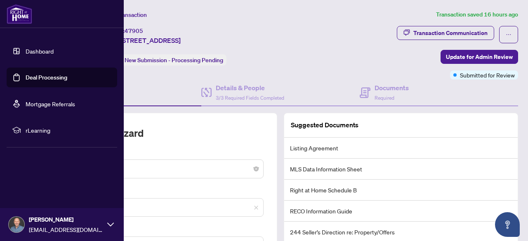
click at [26, 48] on link "Dashboard" at bounding box center [40, 50] width 28 height 7
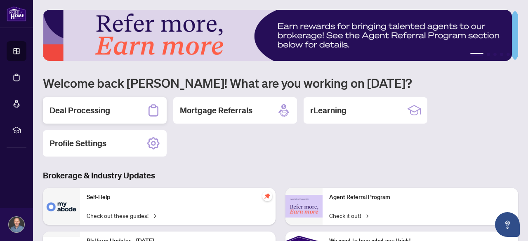
click at [92, 108] on h2 "Deal Processing" at bounding box center [79, 111] width 61 height 12
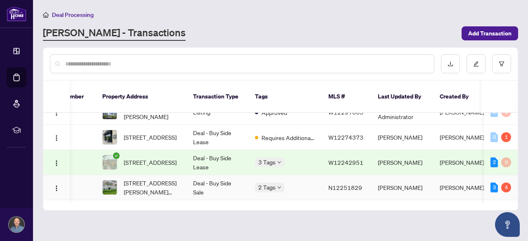
scroll to position [385, 32]
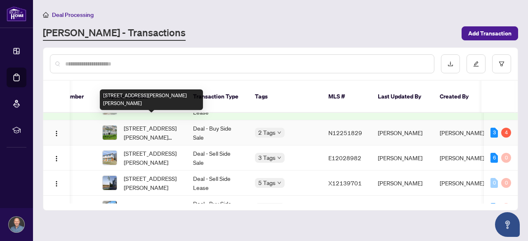
click at [147, 124] on span "[STREET_ADDRESS][PERSON_NAME][PERSON_NAME]" at bounding box center [152, 133] width 56 height 18
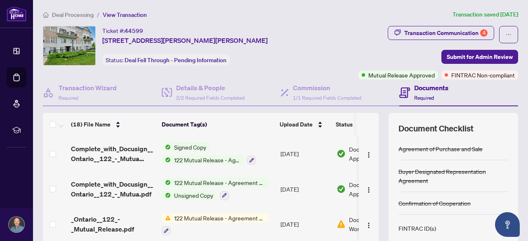
click at [486, 75] on span "FINTRAC Non-compliant" at bounding box center [483, 75] width 64 height 9
